Goal: Check status

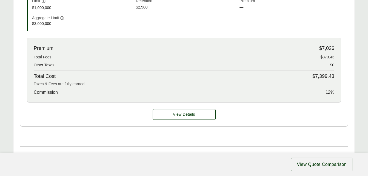
scroll to position [274, 0]
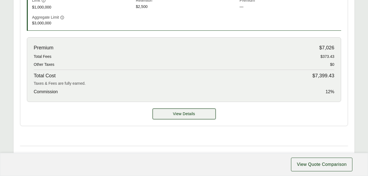
click at [198, 113] on button "View Details" at bounding box center [184, 114] width 63 height 11
click at [185, 113] on span "View Details" at bounding box center [184, 114] width 22 height 6
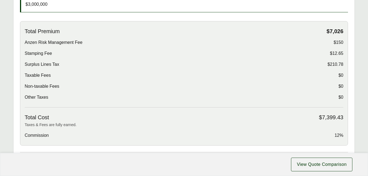
scroll to position [194, 0]
